Goal: Information Seeking & Learning: Learn about a topic

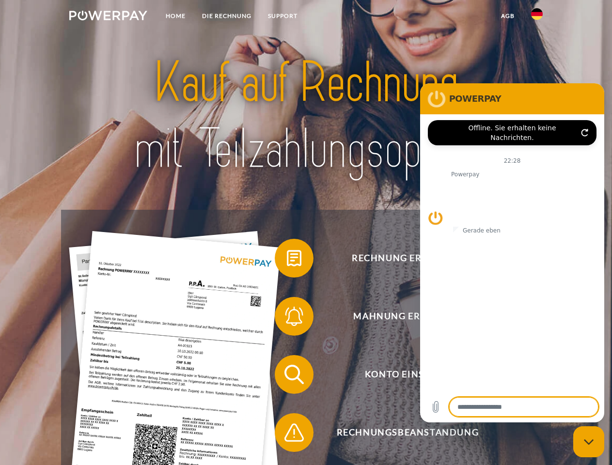
click at [108, 17] on img at bounding box center [108, 16] width 78 height 10
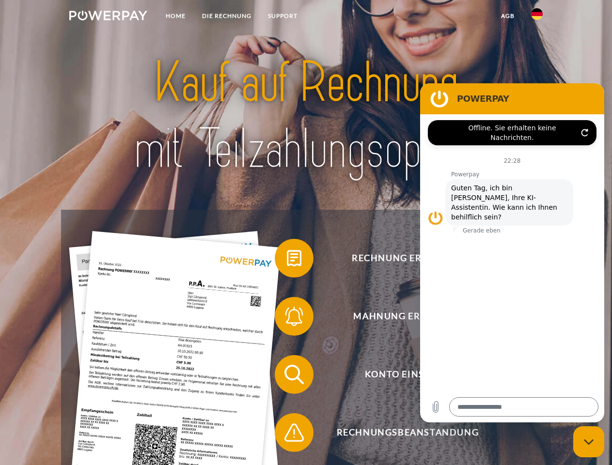
click at [537, 17] on img at bounding box center [537, 14] width 12 height 12
click at [507, 16] on link "agb" at bounding box center [508, 15] width 30 height 17
click at [287, 260] on span at bounding box center [279, 258] width 48 height 48
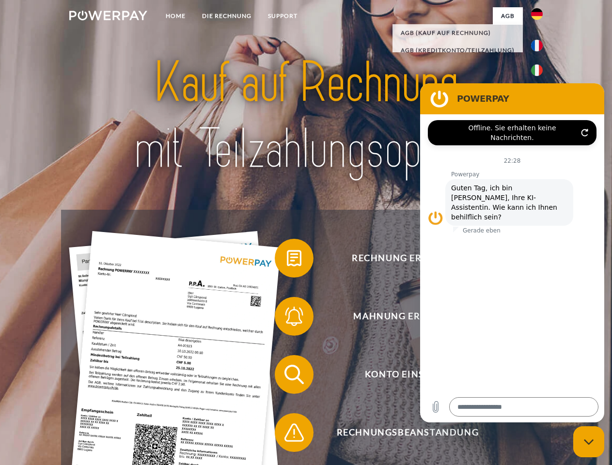
click at [287, 318] on span at bounding box center [279, 316] width 48 height 48
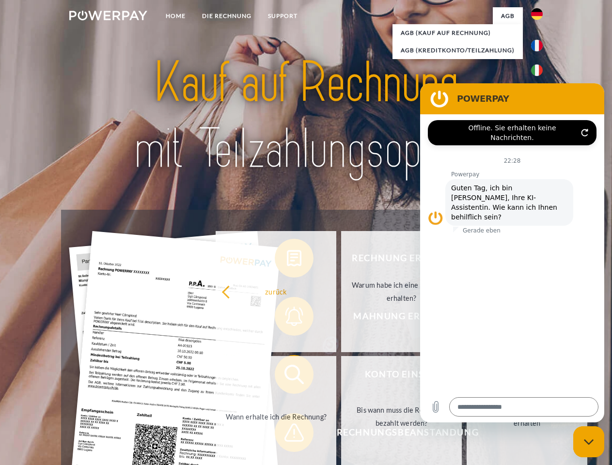
click at [341, 376] on link "Bis wann muss die Rechnung bezahlt werden?" at bounding box center [401, 416] width 121 height 121
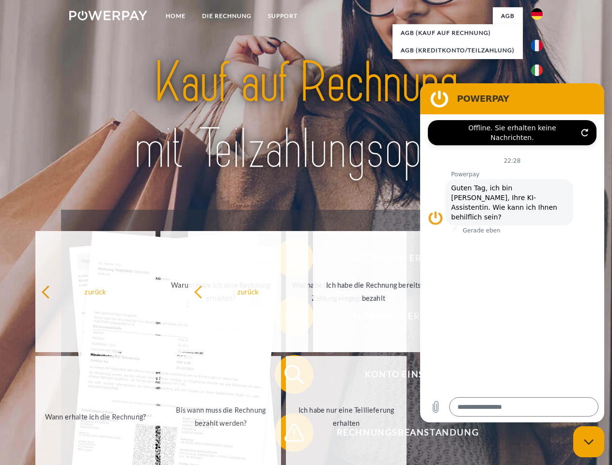
click at [287, 435] on span at bounding box center [279, 432] width 48 height 48
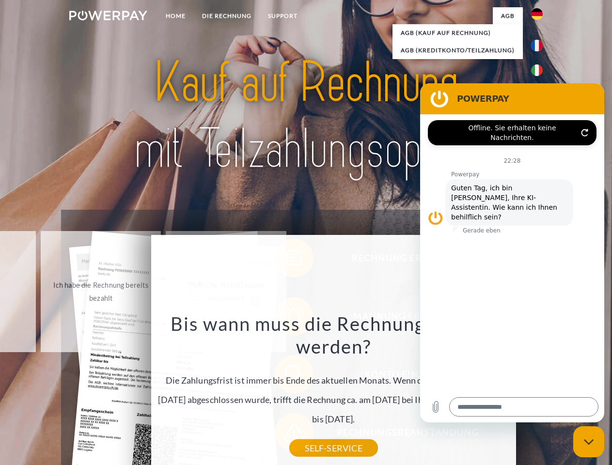
click at [589, 442] on icon "Messaging-Fenster schließen" at bounding box center [589, 442] width 10 height 6
type textarea "*"
